Goal: Find contact information: Find contact information

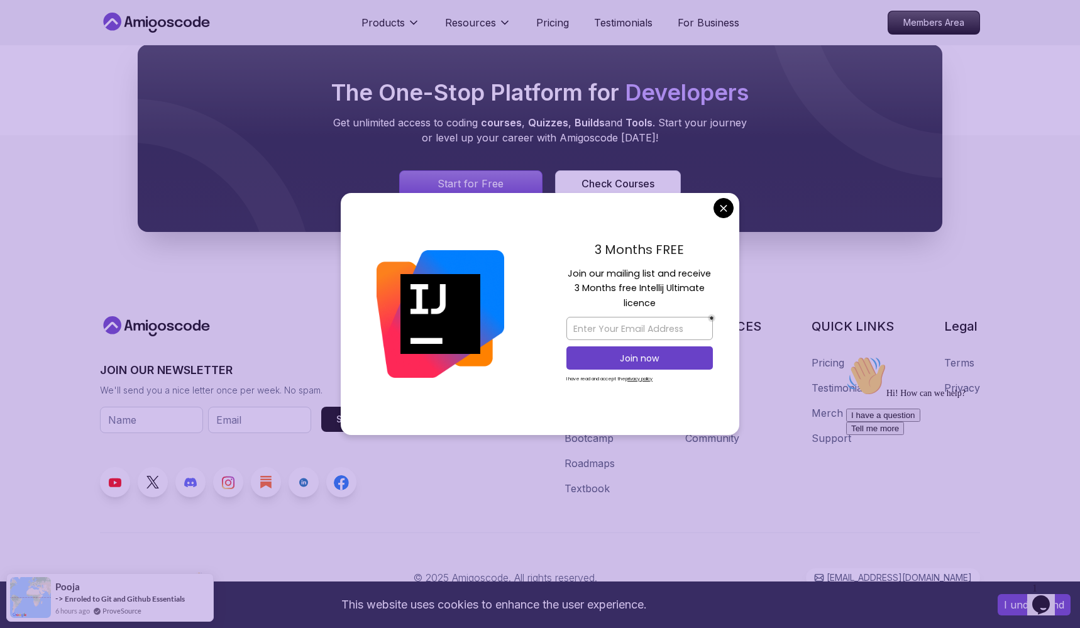
scroll to position [1201, 0]
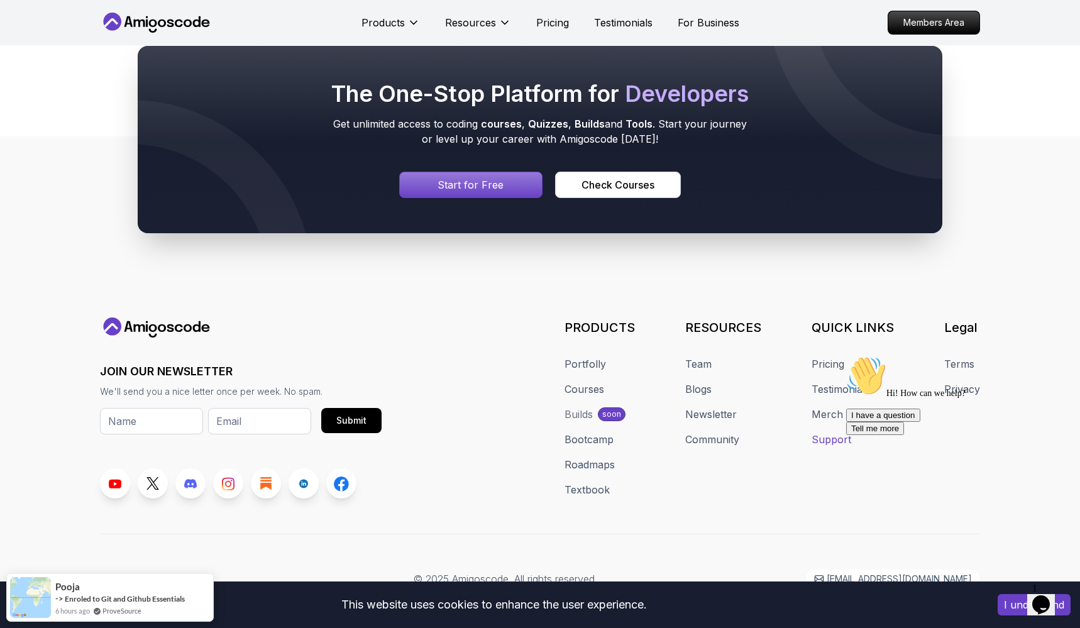
click at [830, 432] on link "Support" at bounding box center [832, 439] width 40 height 15
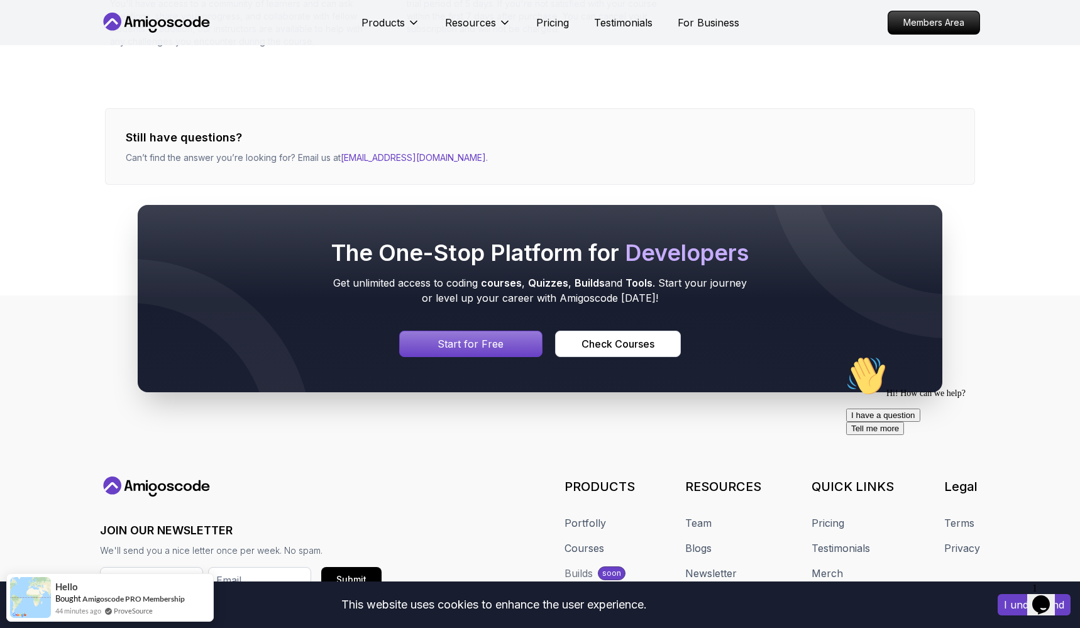
scroll to position [565, 0]
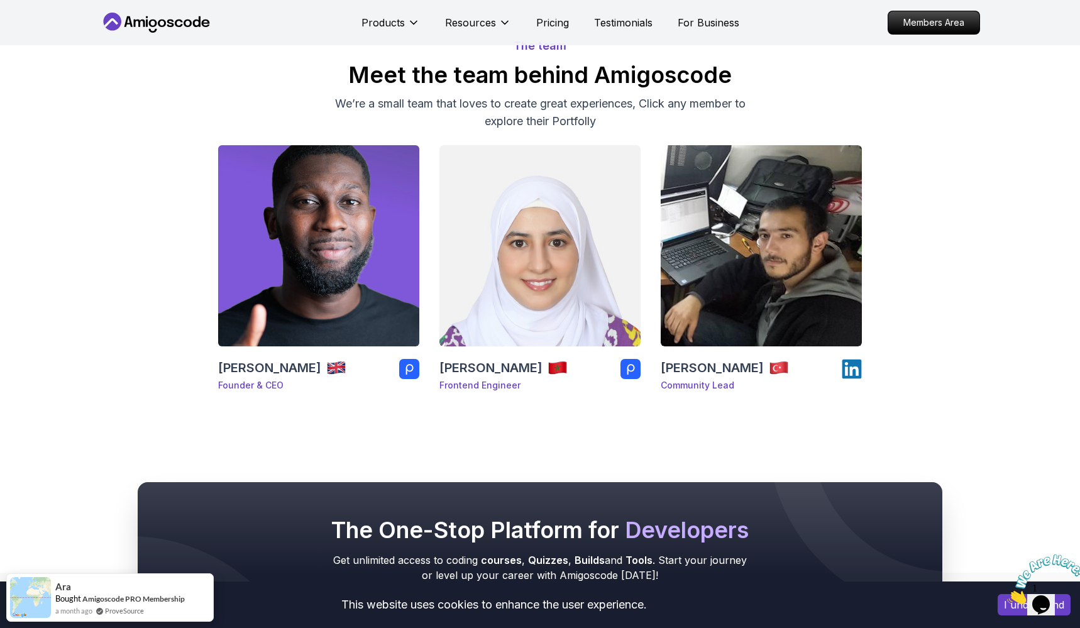
scroll to position [131, 0]
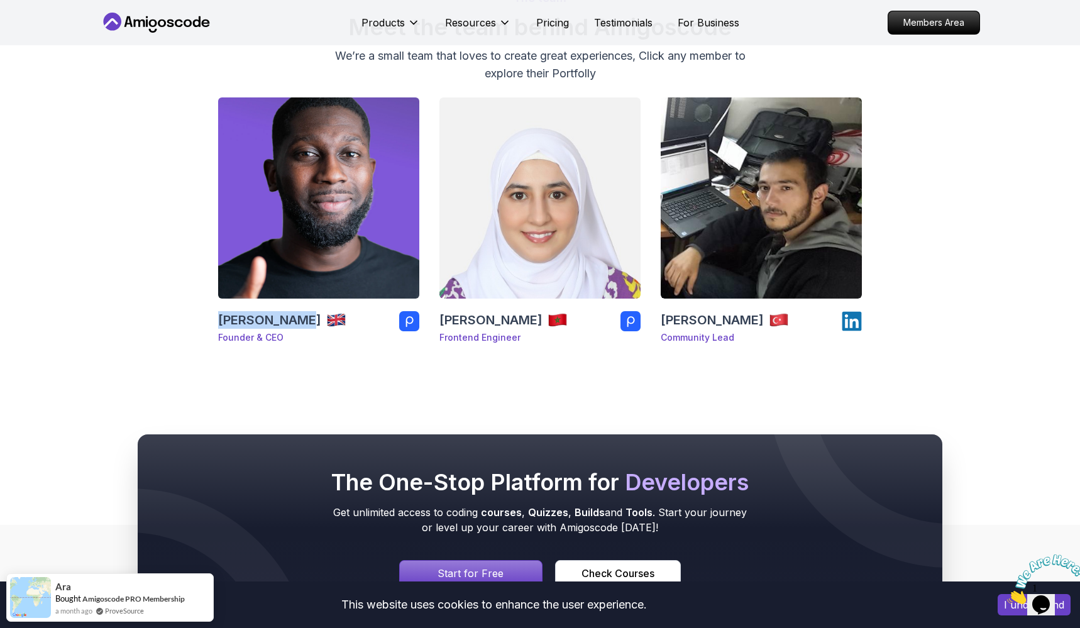
drag, startPoint x: 214, startPoint y: 323, endPoint x: 292, endPoint y: 323, distance: 78.6
click at [292, 323] on div "[PERSON_NAME] Founder & CEO [PERSON_NAME] Frontend Engineer [PERSON_NAME] Commu…" at bounding box center [540, 225] width 880 height 257
copy h3 "[PERSON_NAME]"
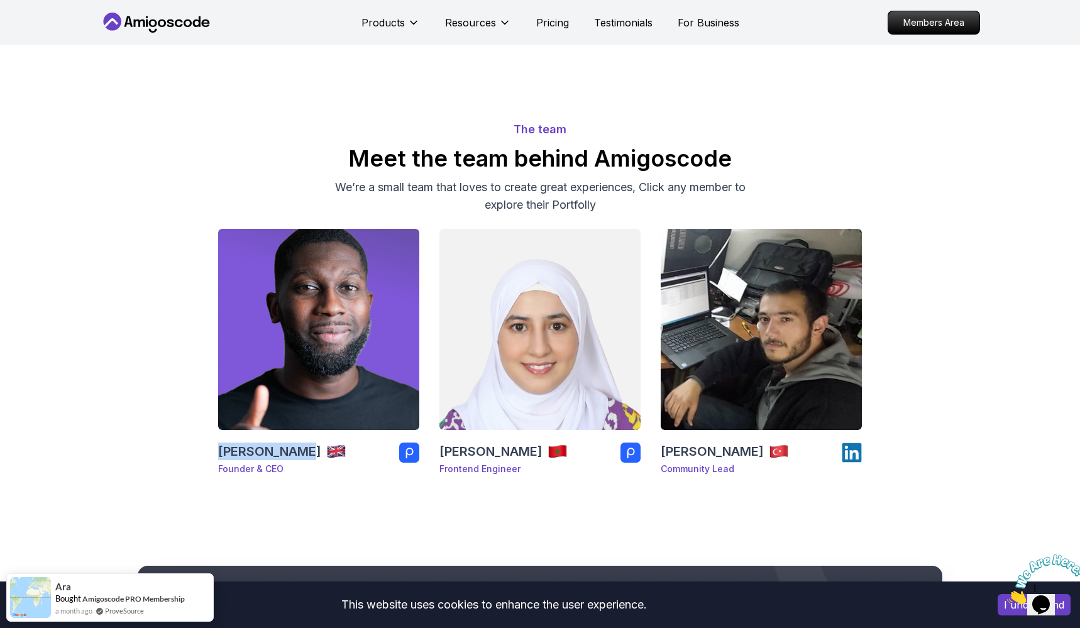
scroll to position [0, 0]
